Goal: Navigation & Orientation: Find specific page/section

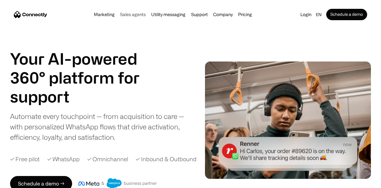
click at [127, 15] on link "Sales agents" at bounding box center [133, 14] width 30 height 5
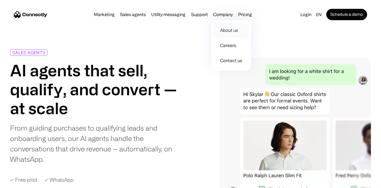
click at [223, 30] on link "About us" at bounding box center [231, 30] width 35 height 15
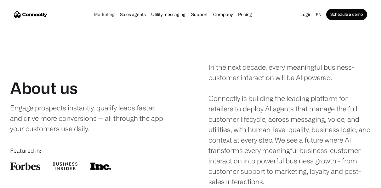
click at [102, 14] on link "Marketing" at bounding box center [104, 14] width 25 height 5
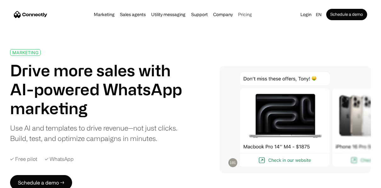
click at [246, 15] on link "Pricing" at bounding box center [245, 14] width 18 height 5
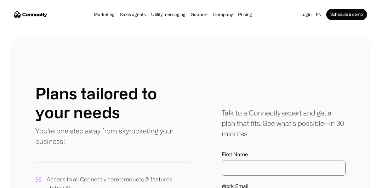
click at [260, 114] on div "Talk to a Connectly expert and get a plan that fits. See what’s possible—in 30 …" at bounding box center [284, 122] width 124 height 31
copy div "Connectly"
